Goal: Find contact information: Find contact information

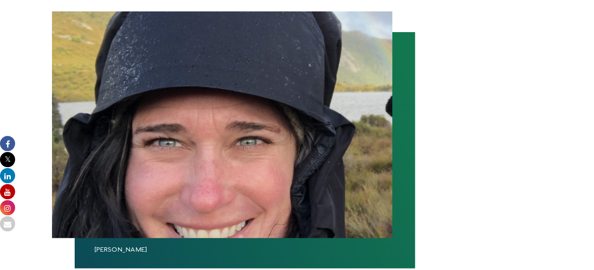
scroll to position [432, 0]
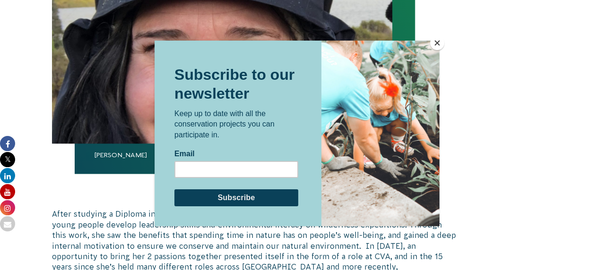
click at [435, 41] on button "Close" at bounding box center [437, 43] width 14 height 14
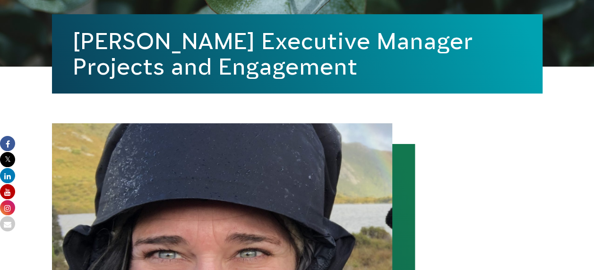
scroll to position [385, 0]
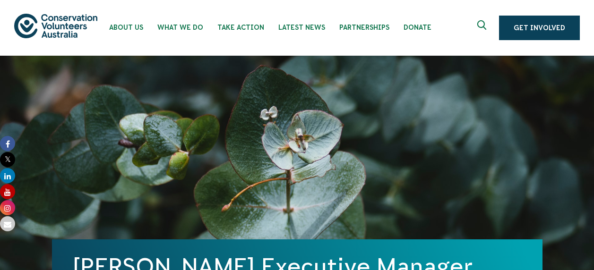
scroll to position [94, 0]
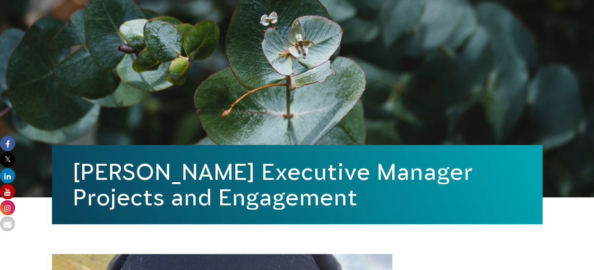
drag, startPoint x: 354, startPoint y: 200, endPoint x: 234, endPoint y: 176, distance: 122.3
click at [234, 176] on h1 "[PERSON_NAME] Executive Manager Projects and Engagement" at bounding box center [297, 184] width 449 height 51
drag, startPoint x: 234, startPoint y: 176, endPoint x: 239, endPoint y: 174, distance: 5.3
copy h1 "Executive Manager Projects and Engagement"
